Goal: Communication & Community: Answer question/provide support

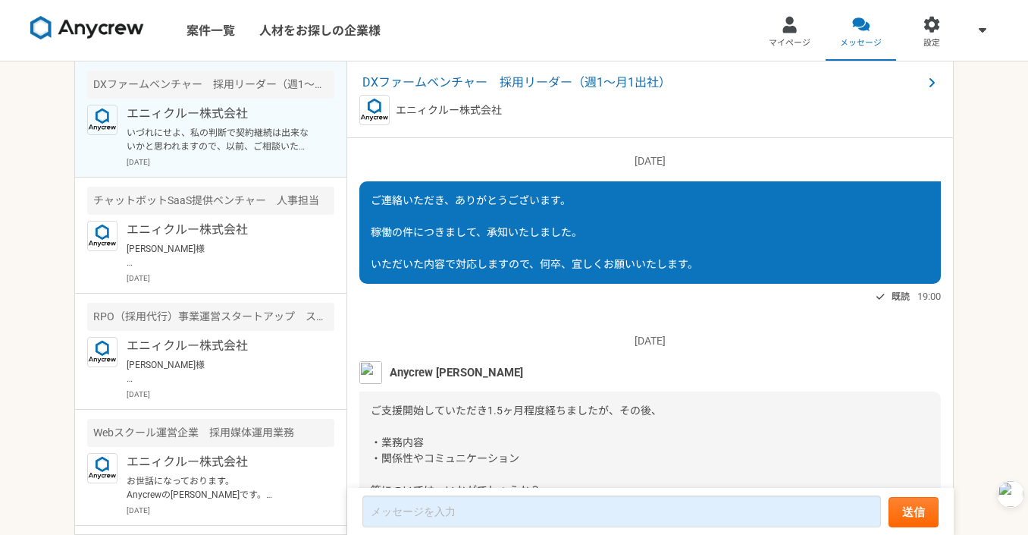
scroll to position [1562, 0]
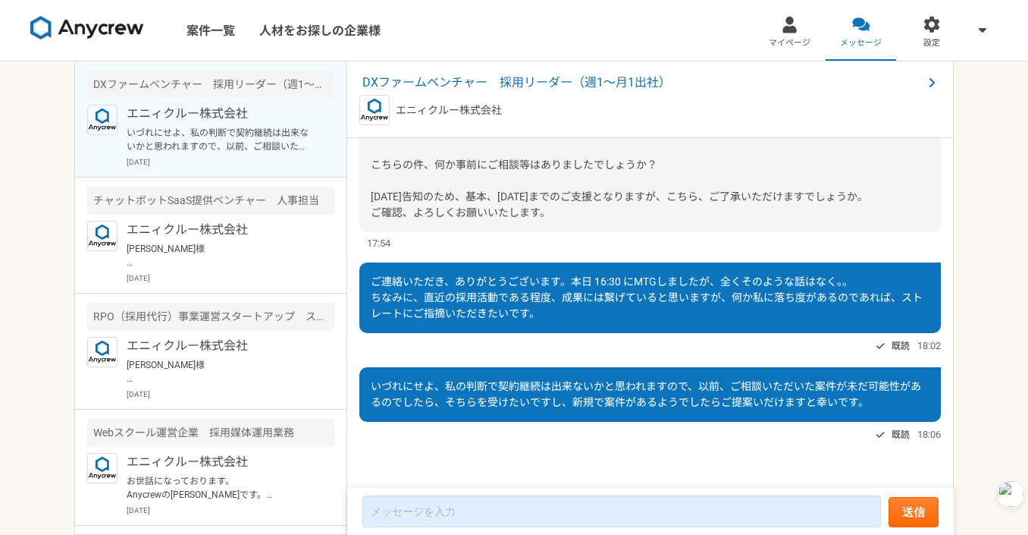
click at [505, 491] on form "送信" at bounding box center [650, 511] width 607 height 47
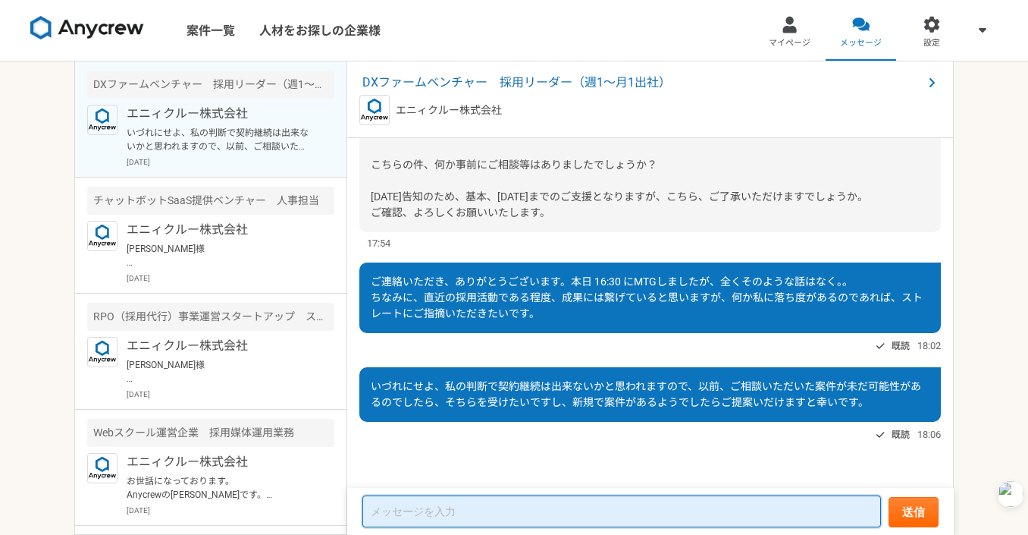
click at [501, 516] on textarea at bounding box center [622, 511] width 519 height 32
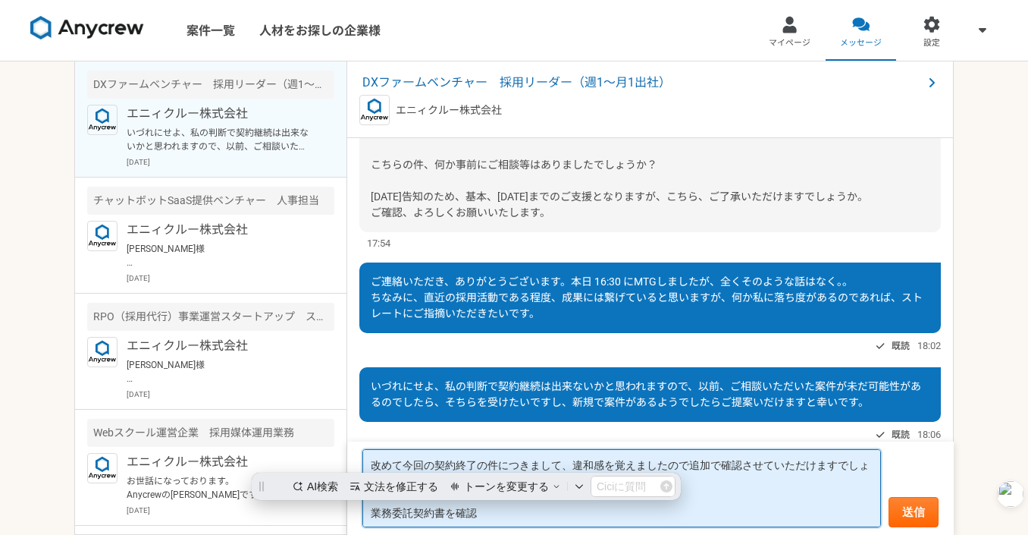
scroll to position [0, 0]
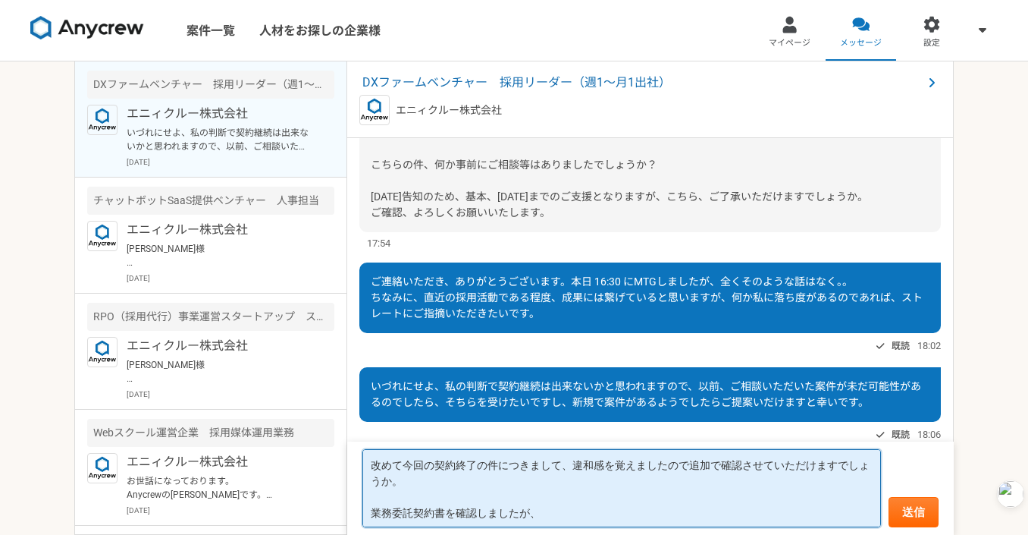
paste textarea "業務委託期間"
paste textarea "契約締結日~[DATE]"
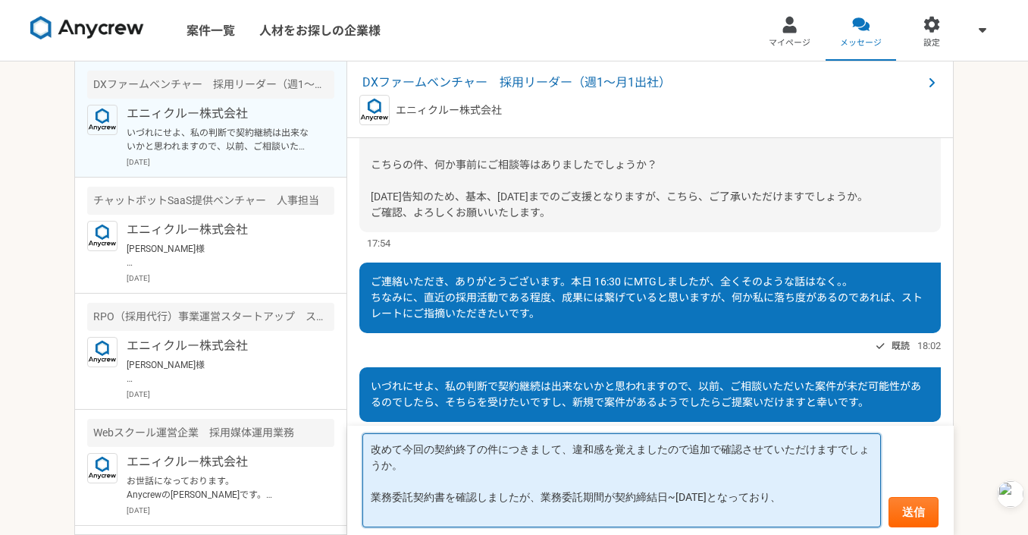
paste textarea "第4条(契約期間) 契約要項で定める業務委託期間満了の日までとする。但し、契約期 間満了の[DATE]までに甲乙双方特段の申し出及び何らの意思表示が なければ…"
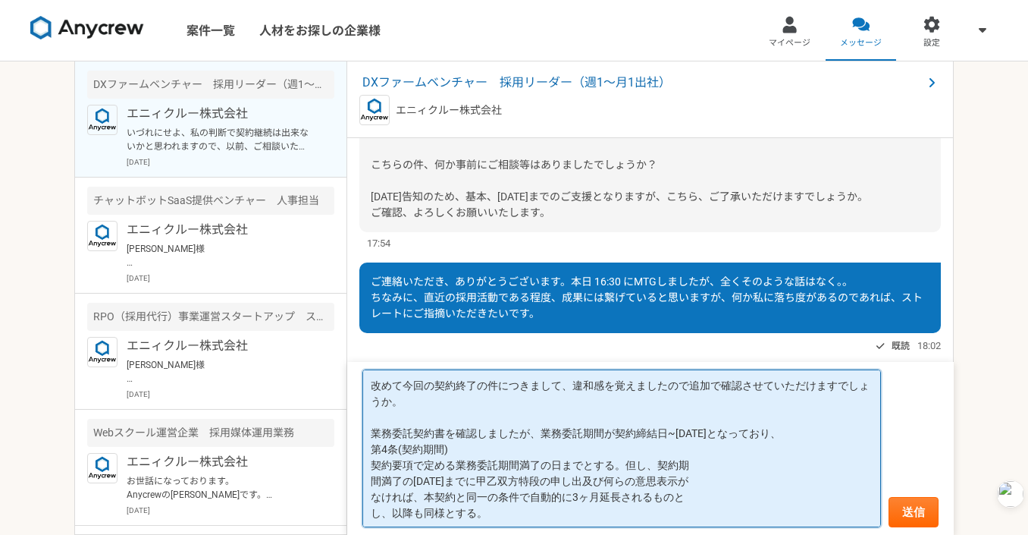
click at [516, 447] on textarea "改めて今回の契約終了の件につきまして、違和感を覚えましたので追加で確認させていただけますでしょうか。 業務委託契約書を確認しましたが、業務委託期間が契約締結日…" at bounding box center [622, 448] width 519 height 158
click at [372, 462] on textarea "改めて今回の契約終了の件につきまして、違和感を覚えましたので追加で確認させていただけますでしょうか。 業務委託契約書を確認しましたが、業務委託期間が契約締結日…" at bounding box center [622, 448] width 519 height 158
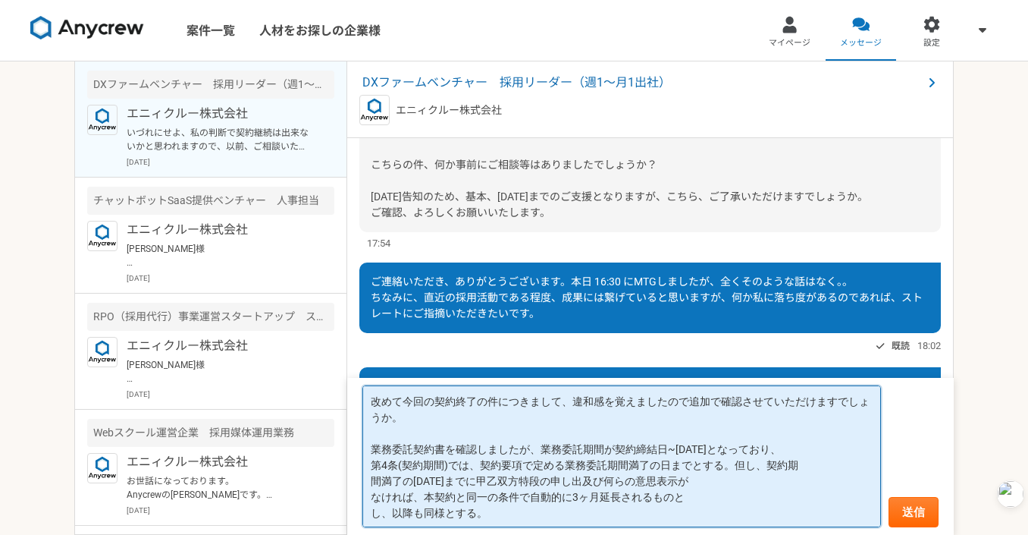
click at [372, 482] on textarea "改めて今回の契約終了の件につきまして、違和感を覚えましたので追加で確認させていただけますでしょうか。 業務委託契約書を確認しましたが、業務委託期間が契約締結日…" at bounding box center [622, 456] width 519 height 142
click at [375, 501] on textarea "改めて今回の契約終了の件につきまして、違和感を覚えましたので追加で確認させていただけますでしょうか。 業務委託契約書を確認しましたが、業務委託期間が契約締結日…" at bounding box center [622, 456] width 519 height 142
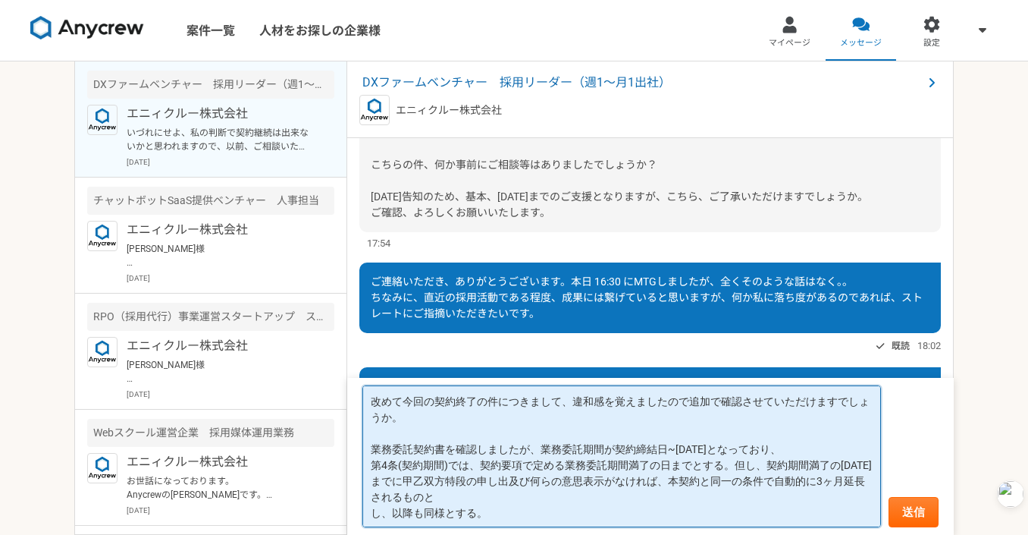
click at [372, 520] on textarea "改めて今回の契約終了の件につきまして、違和感を覚えましたので追加で確認させていただけますでしょうか。 業務委託契約書を確認しましたが、業務委託期間が契約締結日…" at bounding box center [622, 456] width 519 height 142
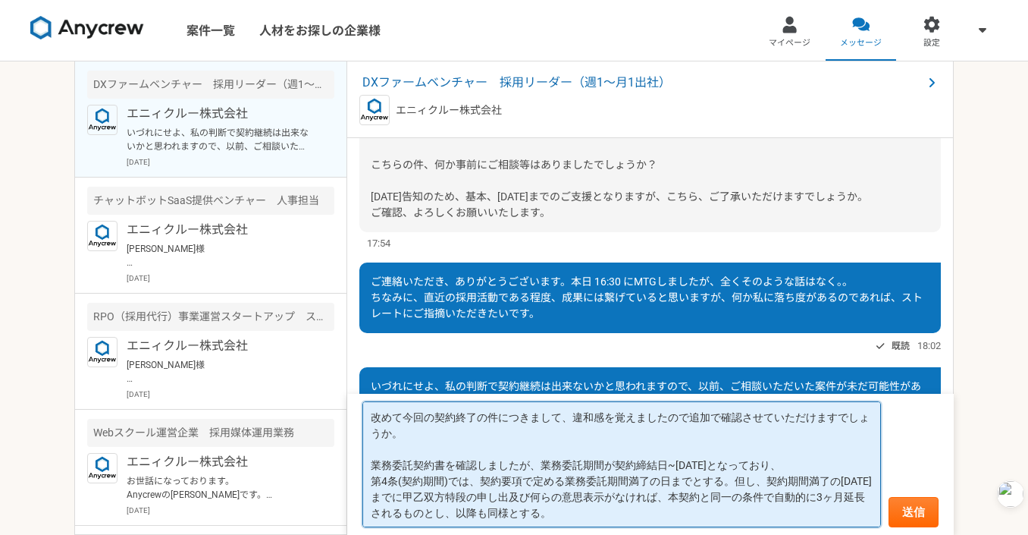
click at [576, 513] on textarea "改めて今回の契約終了の件につきまして、違和感を覚えましたので追加で確認させていただけますでしょうか。 業務委託契約書を確認しましたが、業務委託期間が契約締結日…" at bounding box center [622, 464] width 519 height 126
click at [788, 497] on textarea "改めて今回の契約終了の件につきまして、違和感を覚えましたので追加で確認させていただけますでしょうか。 業務委託契約書を確認しましたが、業務委託期間が契約締結日…" at bounding box center [622, 464] width 519 height 126
click at [724, 509] on textarea "改めて今回の契約終了の件につきまして、違和感を覚えましたので追加で確認させていただけますでしょうか。 業務委託契約書を確認しましたが、業務委託期間が契約締結日…" at bounding box center [622, 464] width 519 height 126
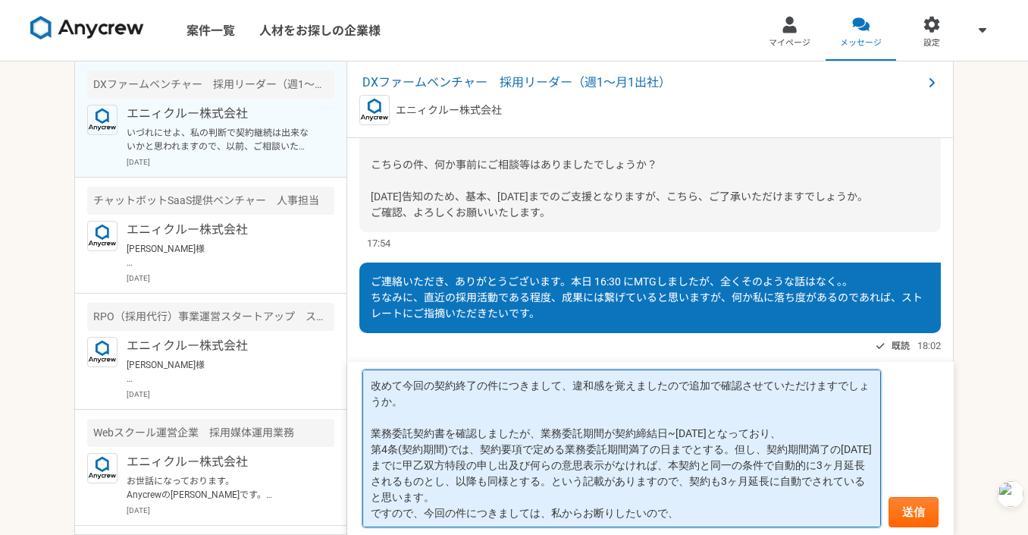
scroll to position [6, 0]
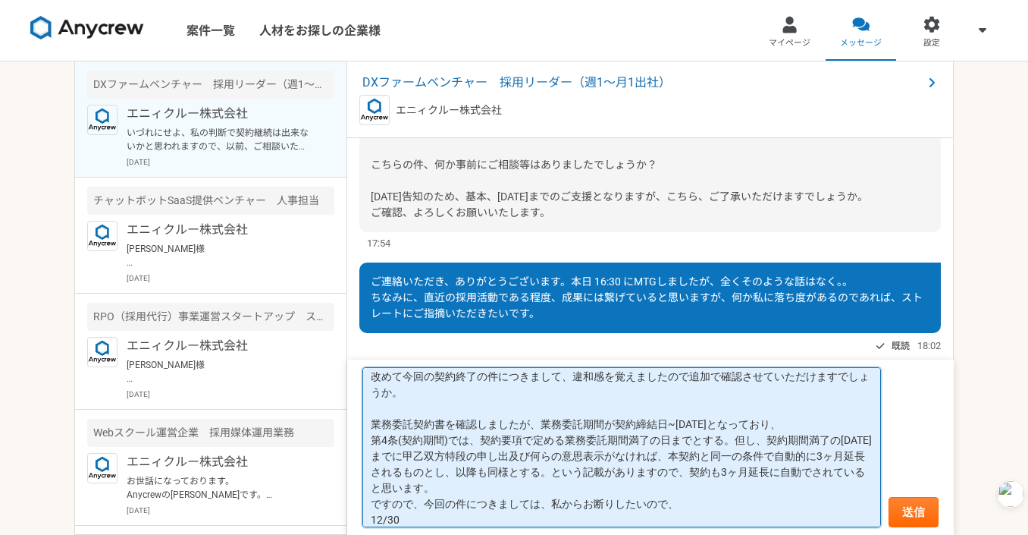
type textarea "改めて今回の契約終了の件につきまして、違和感を覚えましたので追加で確認させていただけますでしょうか。 業務委託契約書を確認しましたが、業務委託期間が契約締結日…"
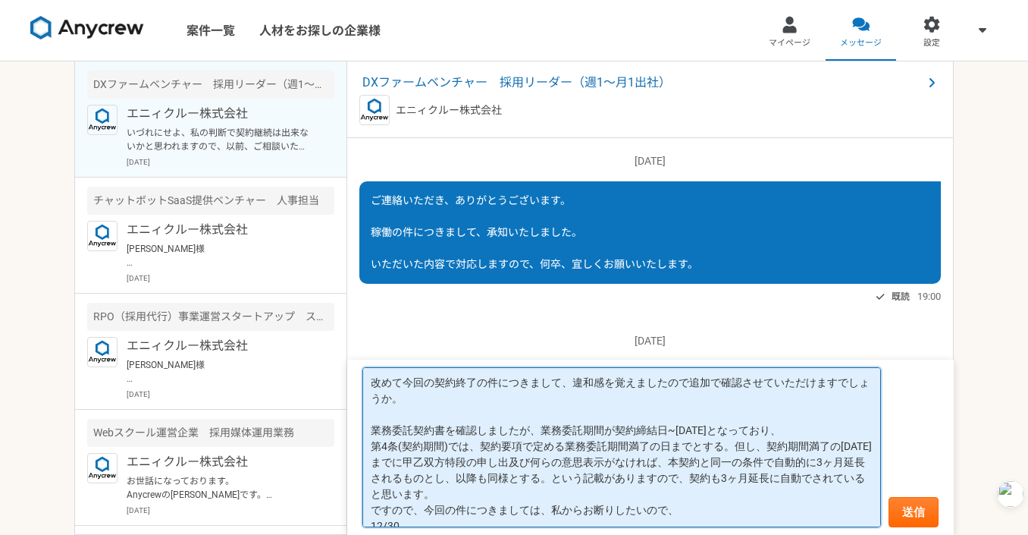
scroll to position [6, 0]
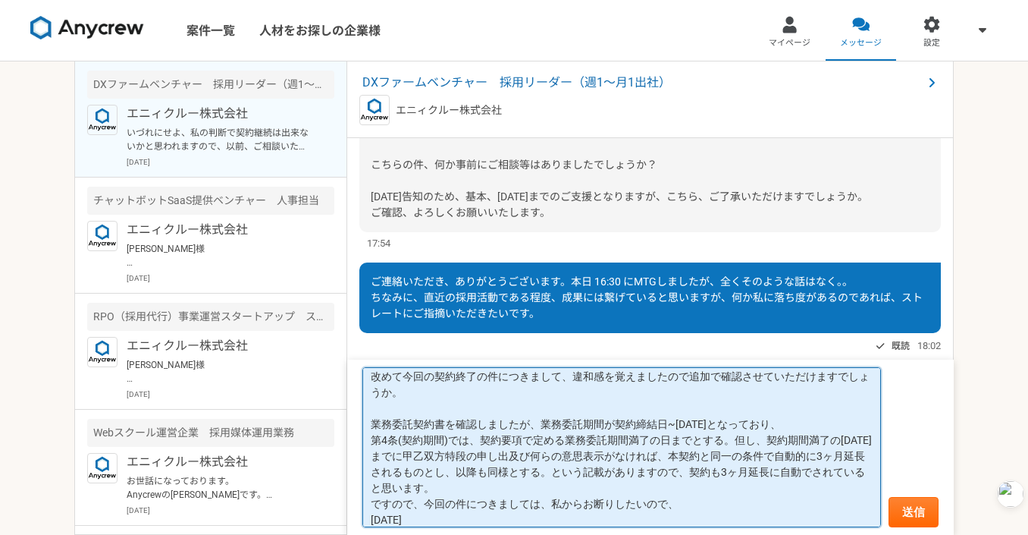
click at [498, 520] on textarea "改めて今回の契約終了の件につきまして、違和感を覚えましたので追加で確認させていただけますでしょうか。 業務委託契約書を確認しましたが、業務委託期間が契約締結日…" at bounding box center [622, 447] width 519 height 161
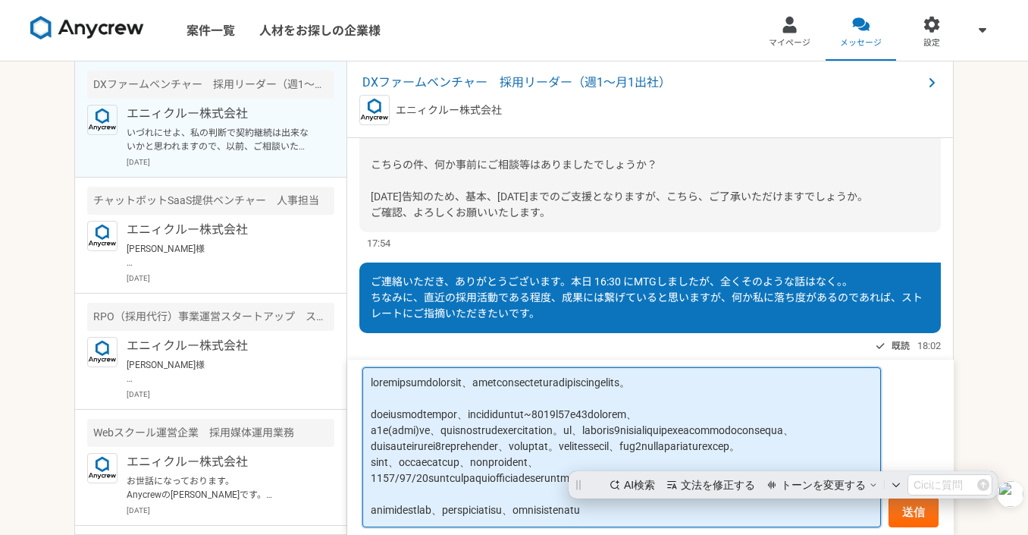
scroll to position [0, 0]
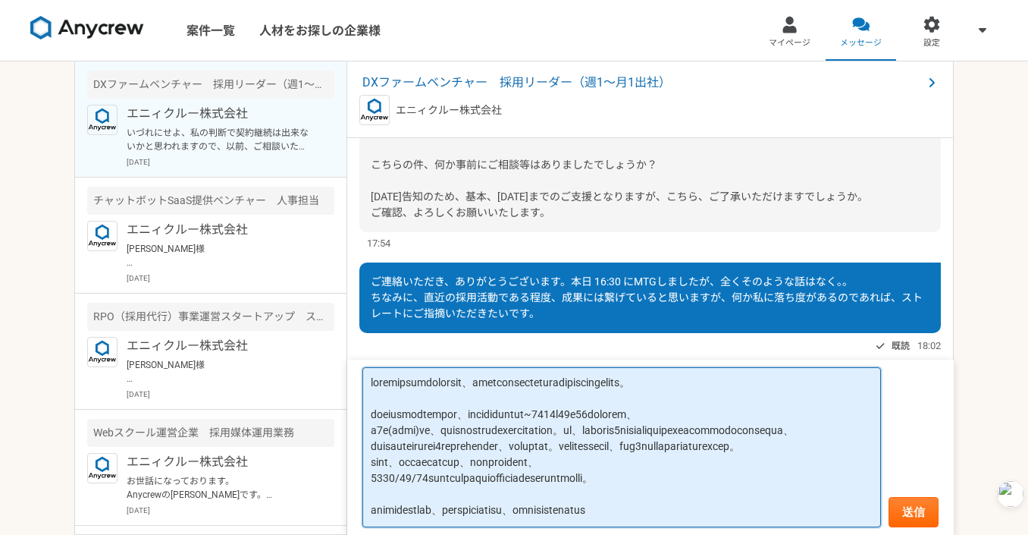
type textarea "改めて今回の契約終了の件につきまして、違和感を覚えましたので追加で確認させていただけますでしょうか。 業務委託契約書を確認しましたが、業務委託期間が契約締結日…"
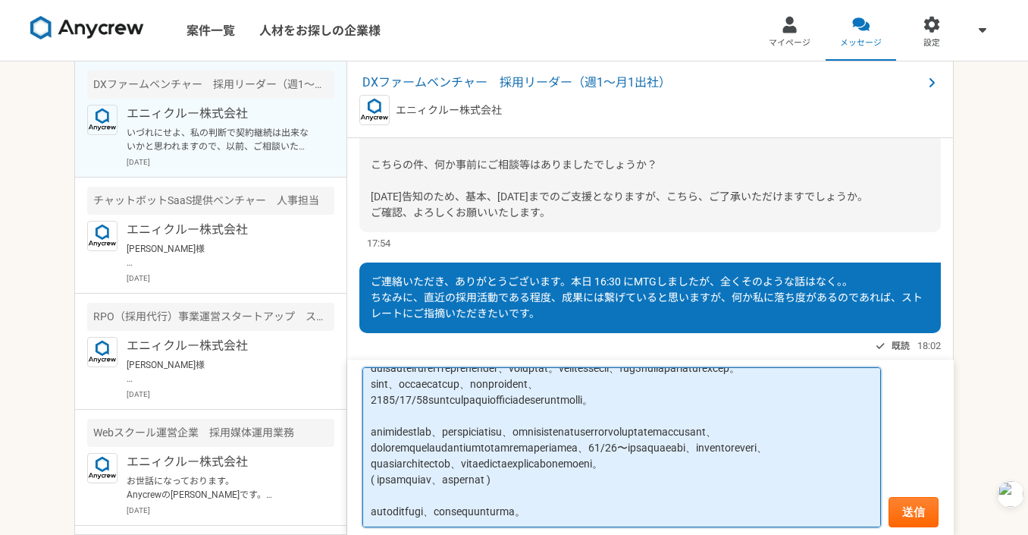
click at [576, 414] on textarea at bounding box center [622, 447] width 519 height 161
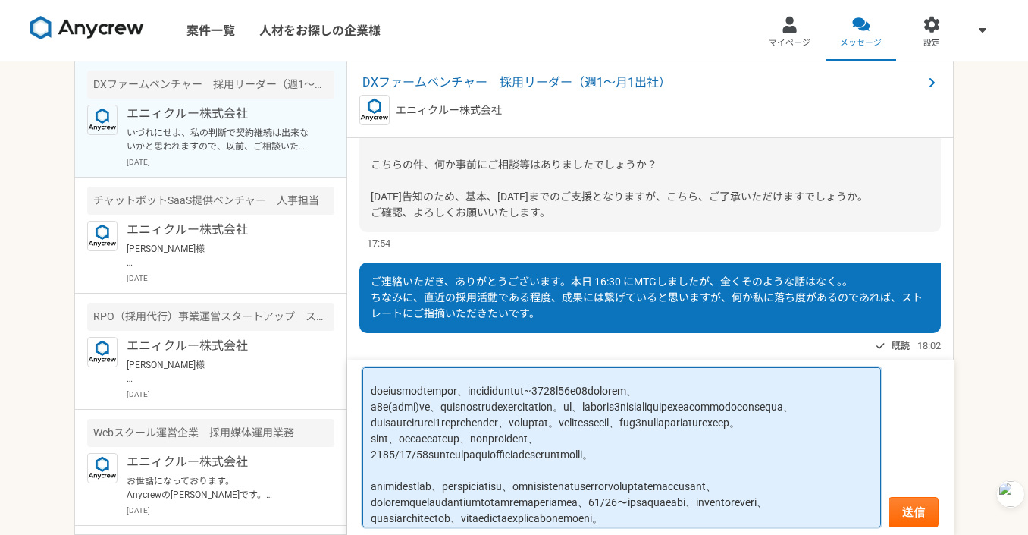
scroll to position [33, 0]
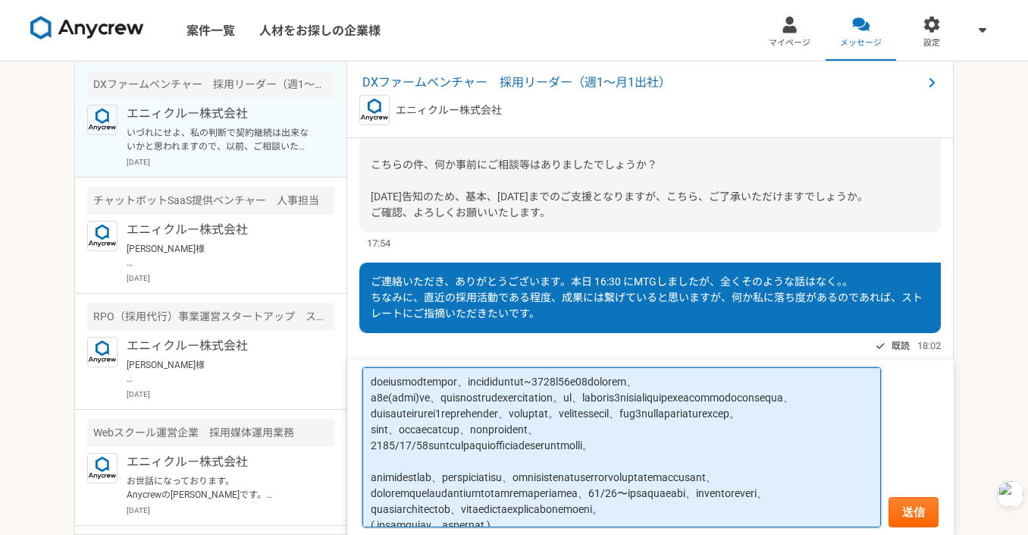
click at [546, 410] on textarea at bounding box center [622, 447] width 519 height 161
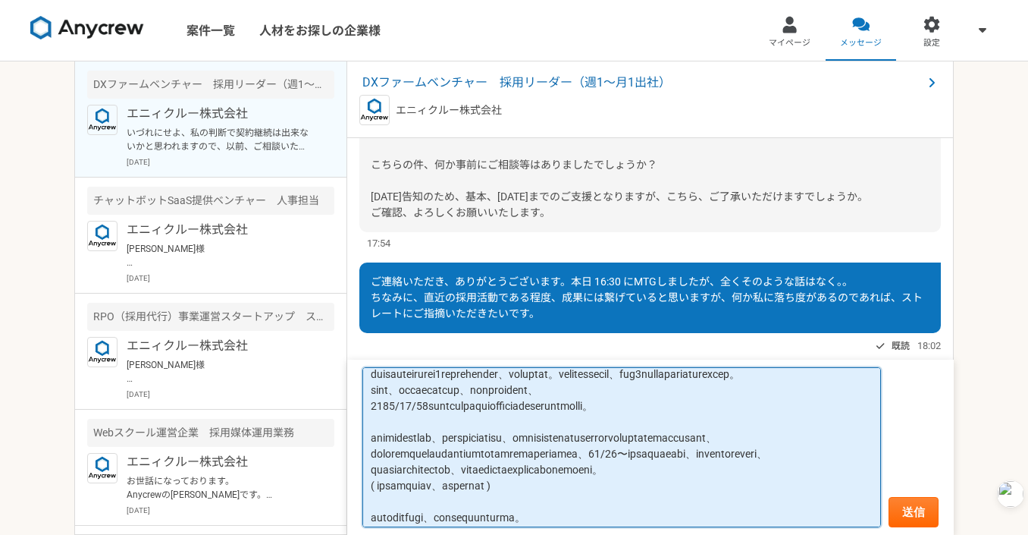
scroll to position [99, 0]
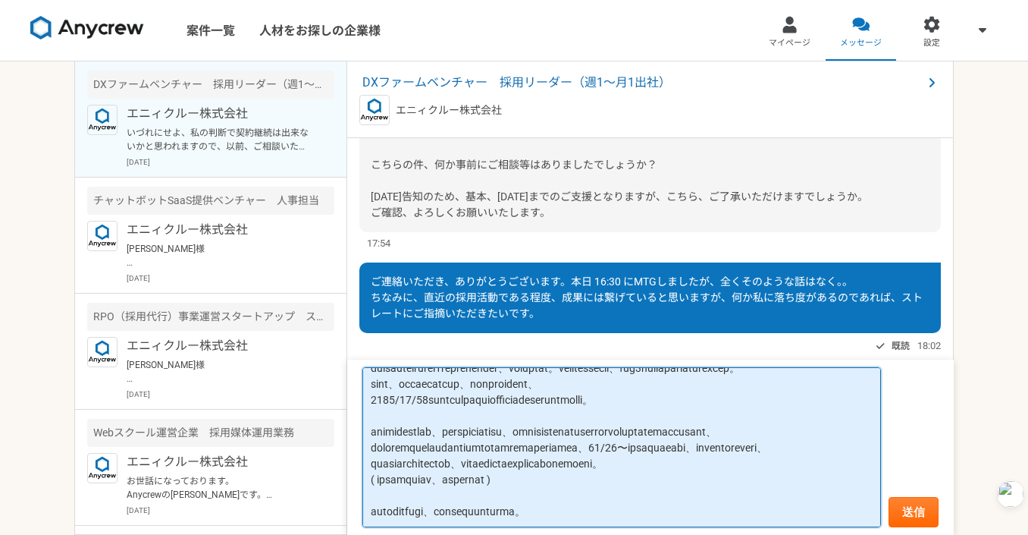
click at [548, 414] on textarea at bounding box center [622, 447] width 519 height 161
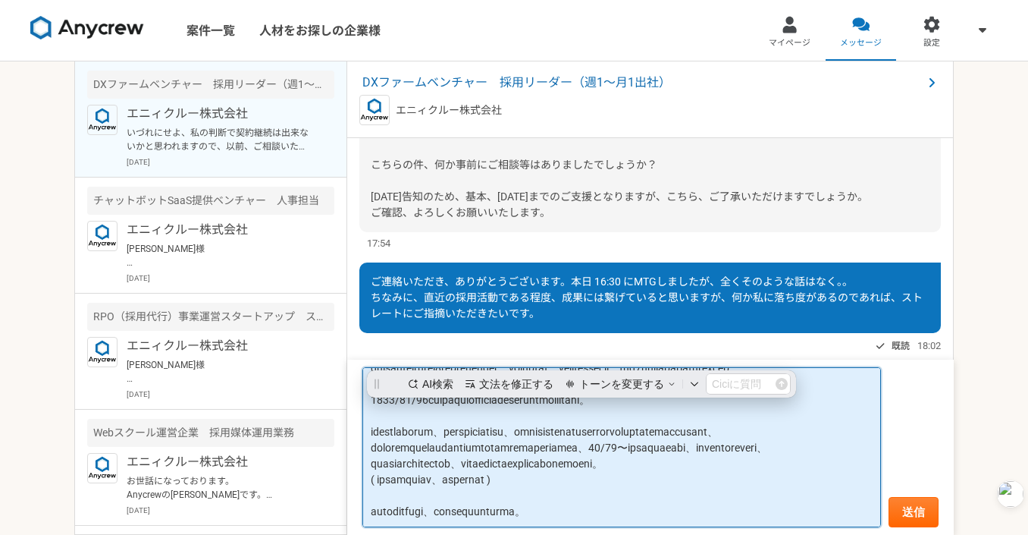
scroll to position [0, 0]
type textarea "改めて今回の契約終了の件につきまして、違和感を覚えましたので追加で確認させていただけますでしょうか。 業務委託契約書を確認しましたが、業務委託期間が契約締結日…"
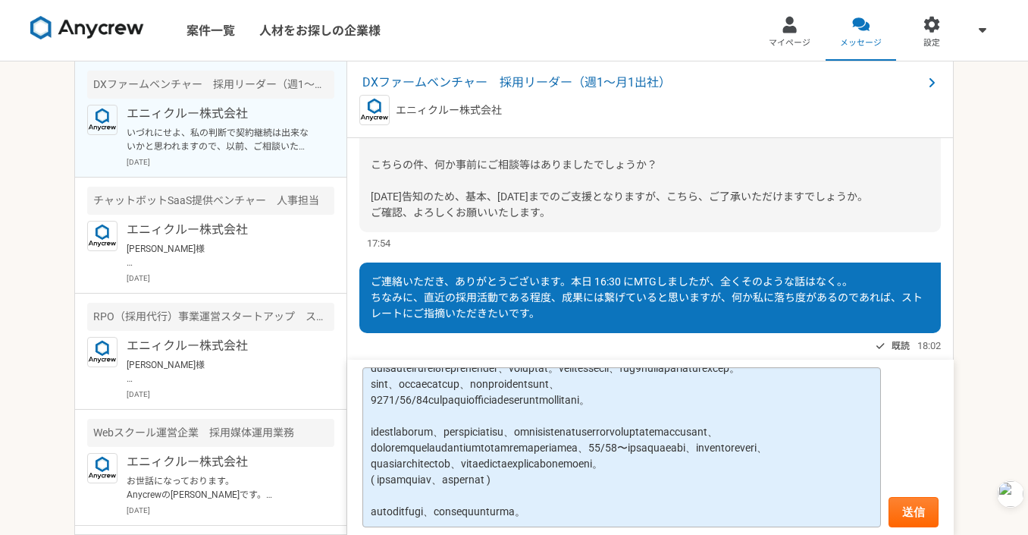
scroll to position [137, 0]
click at [806, 428] on textarea at bounding box center [622, 447] width 519 height 161
click at [806, 422] on textarea at bounding box center [622, 447] width 519 height 161
click at [559, 435] on textarea at bounding box center [622, 447] width 519 height 161
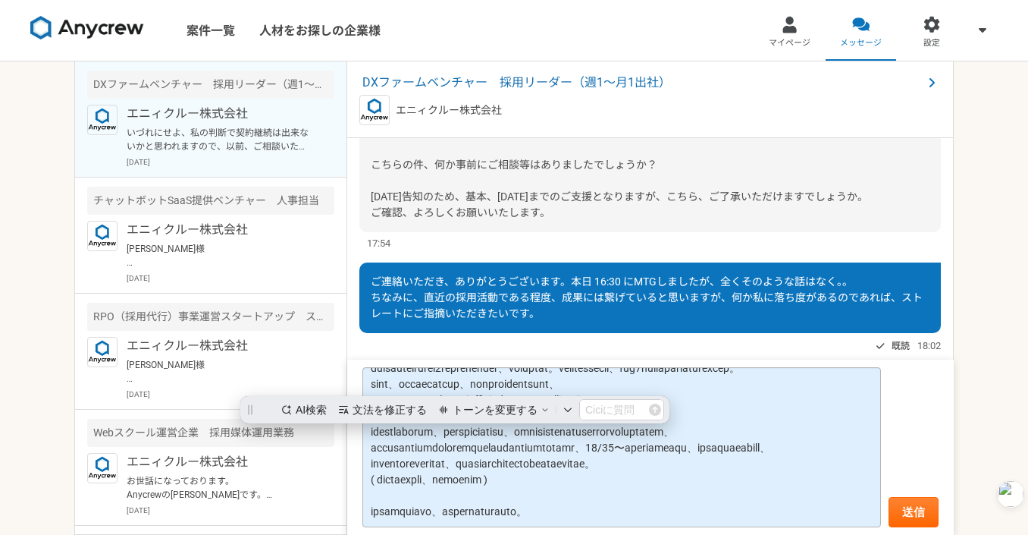
scroll to position [0, 0]
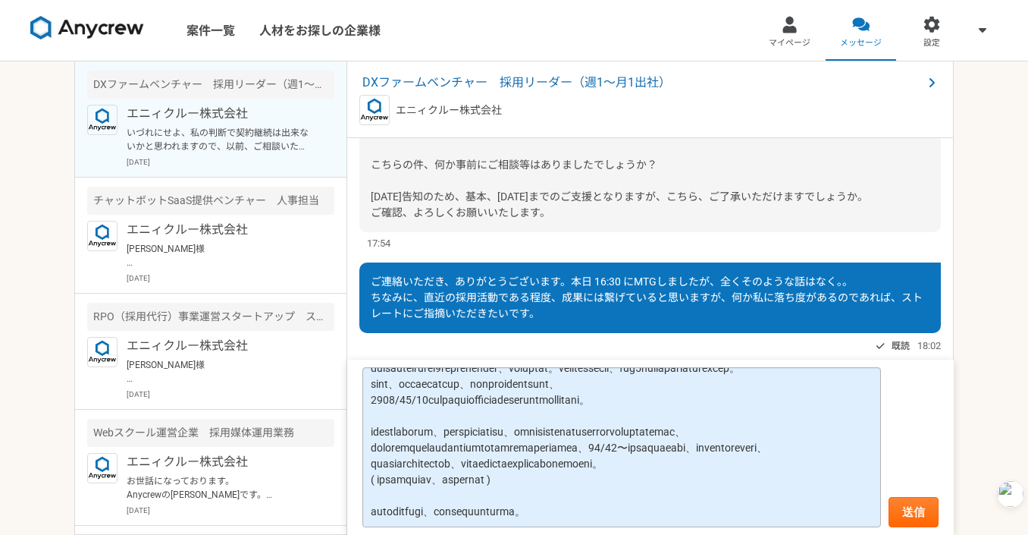
click at [500, 438] on textarea at bounding box center [622, 447] width 519 height 161
type textarea "改めて今回の契約終了の件につきまして、違和感を覚えましたので追加で確認させていただけますでしょうか。 業務委託契約書を確認しましたが、業務委託期間が契約締結日…"
click at [925, 501] on button "送信" at bounding box center [914, 512] width 50 height 30
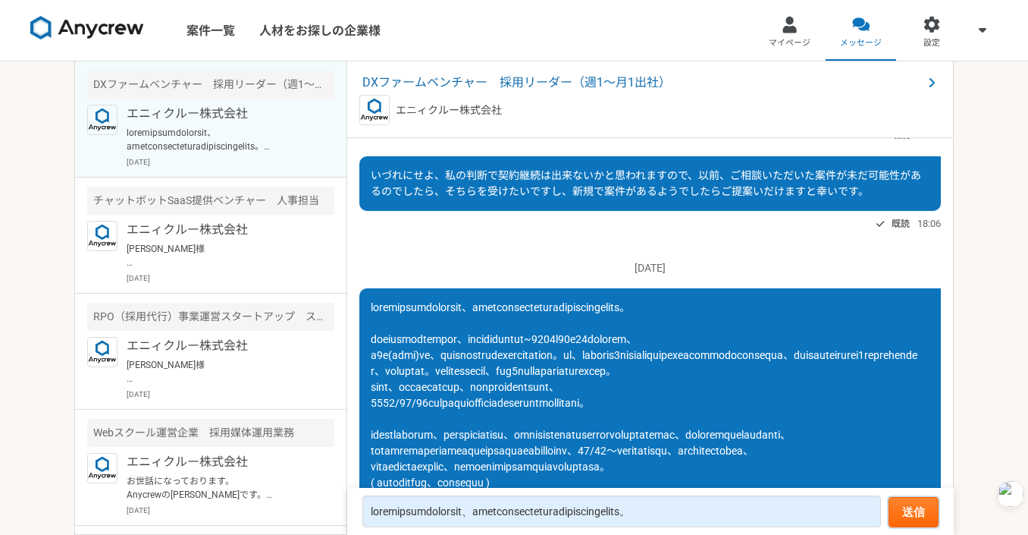
scroll to position [1750, 0]
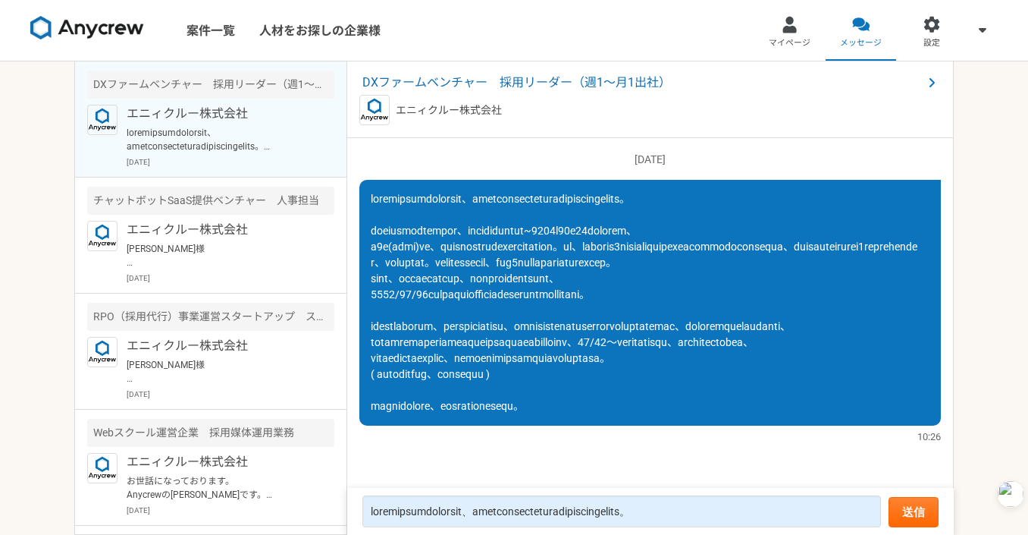
click at [626, 405] on span at bounding box center [644, 302] width 547 height 219
click at [636, 409] on span at bounding box center [644, 302] width 547 height 219
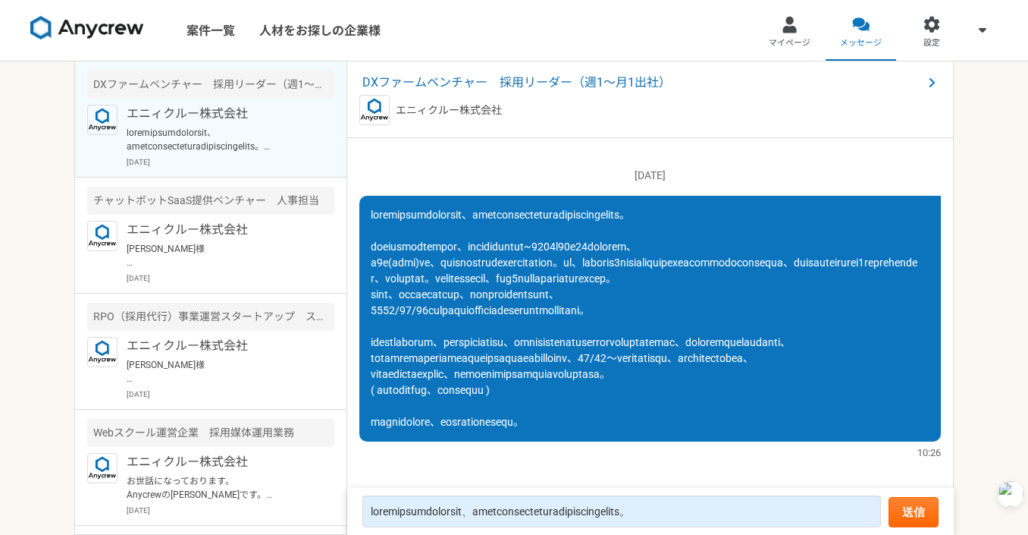
scroll to position [1657, 0]
